Goal: Use online tool/utility

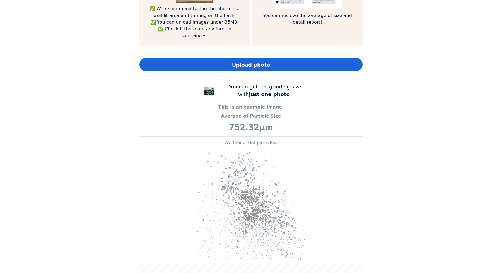
scroll to position [467, 0]
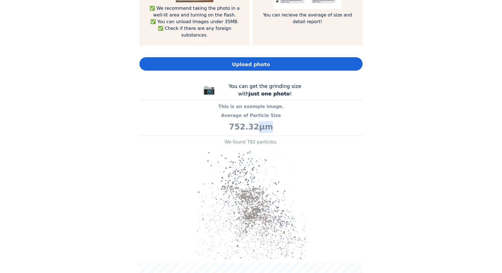
drag, startPoint x: 258, startPoint y: 120, endPoint x: 267, endPoint y: 120, distance: 9.8
click at [267, 121] on p "752.32μm" at bounding box center [250, 127] width 223 height 12
copy p "μm"
click at [272, 57] on div "Upload photo" at bounding box center [250, 63] width 223 height 13
click at [246, 60] on span "Upload photo" at bounding box center [251, 64] width 38 height 8
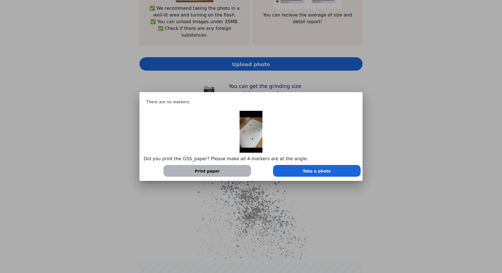
scroll to position [278137, 278531]
click at [451, 103] on div at bounding box center [251, 136] width 502 height 273
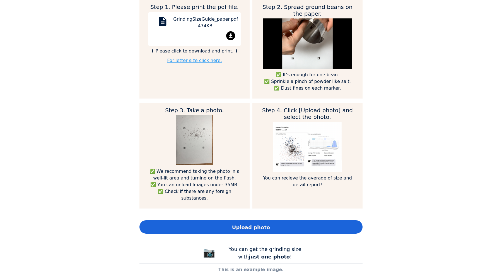
scroll to position [309, 0]
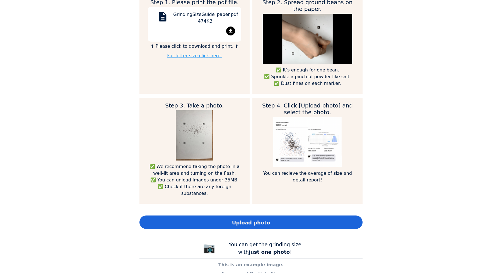
click at [239, 219] on span "Upload photo" at bounding box center [251, 223] width 38 height 8
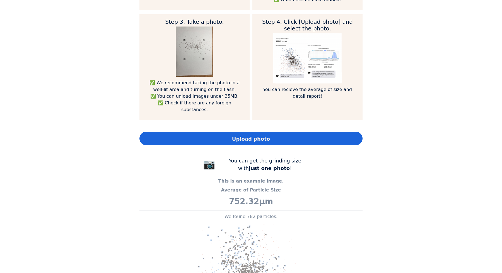
scroll to position [403, 0]
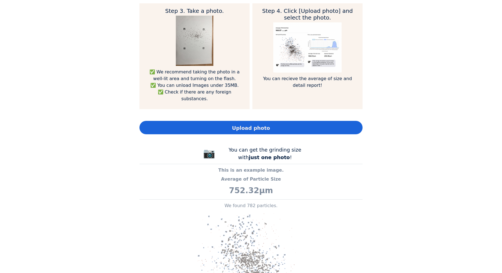
click at [264, 124] on span "Upload photo" at bounding box center [251, 128] width 38 height 8
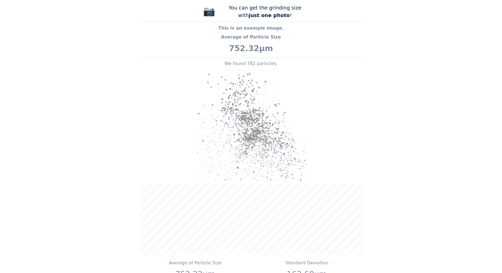
scroll to position [372, 0]
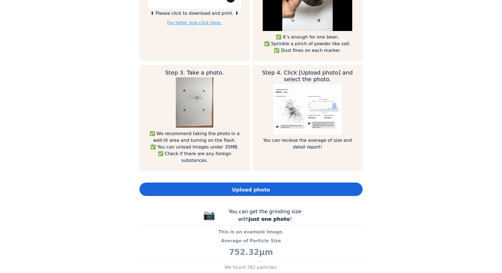
scroll to position [341, 0]
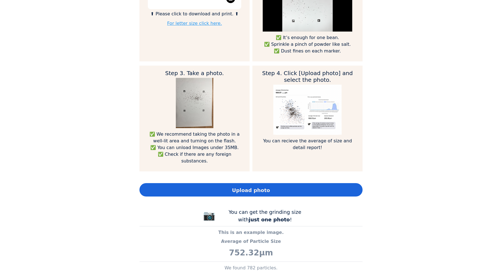
click at [229, 184] on div "Upload photo" at bounding box center [250, 189] width 223 height 13
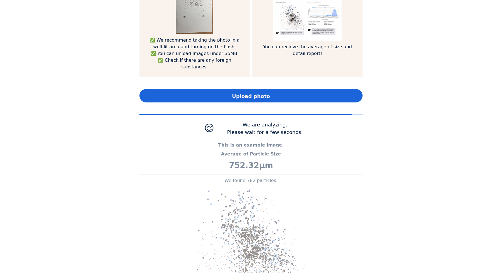
scroll to position [278137, 278531]
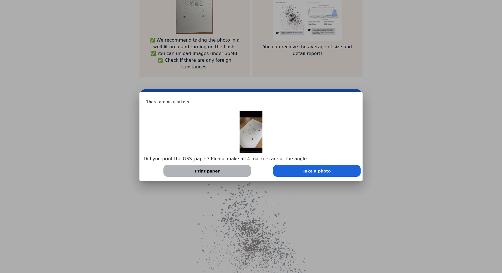
click at [296, 168] on div "Take a photo" at bounding box center [317, 171] width 88 height 12
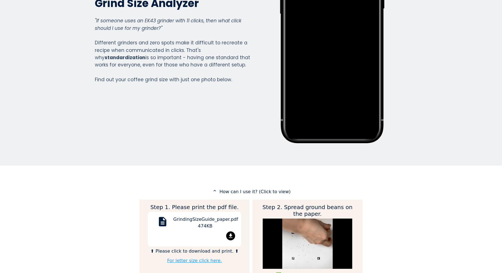
scroll to position [0, 0]
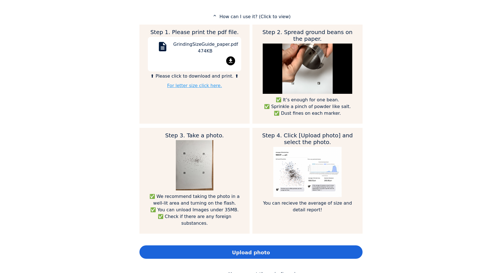
scroll to position [279, 0]
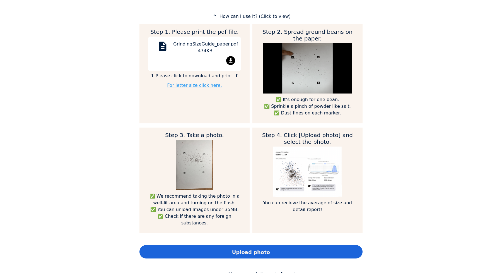
click at [291, 245] on div "Upload photo" at bounding box center [250, 251] width 223 height 13
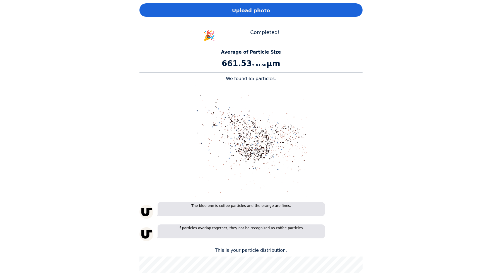
scroll to position [521, 0]
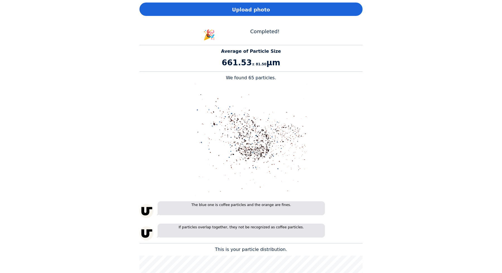
click at [256, 123] on img at bounding box center [251, 140] width 112 height 112
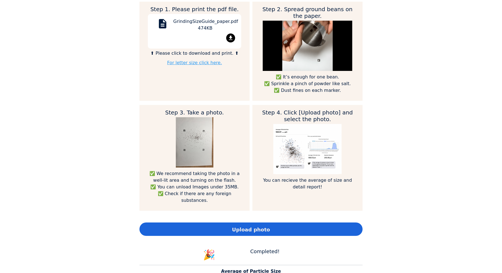
scroll to position [314, 0]
